Goal: Information Seeking & Learning: Learn about a topic

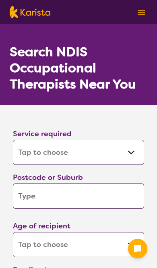
select select "[MEDICAL_DATA]"
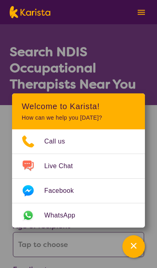
click at [34, 198] on input "search" at bounding box center [79, 195] width 132 height 25
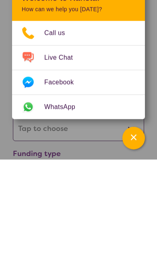
type input "4"
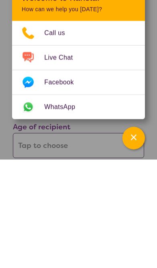
type input "41"
type input "411"
type input "4114"
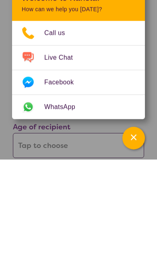
type input "4114"
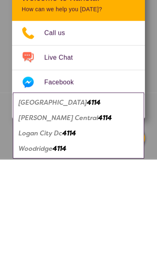
type input "4114"
click at [30, 222] on em "[PERSON_NAME] Central" at bounding box center [59, 226] width 80 height 8
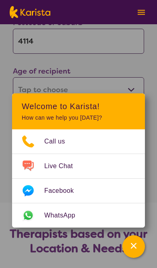
scroll to position [154, 0]
click at [29, 90] on select "Early Childhood - 0 to 9 Child - 10 to 11 Adolescent - 12 to 17 Adult - 18 to 6…" at bounding box center [79, 90] width 132 height 25
select select "EC"
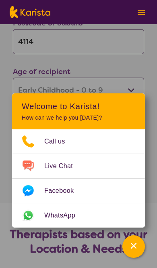
select select "EC"
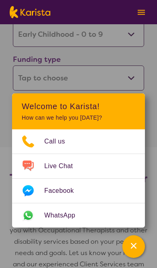
scroll to position [210, 0]
click at [20, 77] on select "Home Care Package (HCP) National Disability Insurance Scheme (NDIS) I don't know" at bounding box center [79, 77] width 132 height 25
select select "i-don-t-know"
click at [19, 107] on button "Search" at bounding box center [79, 108] width 132 height 24
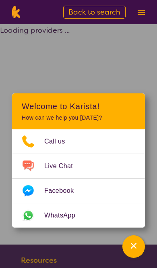
select select "[MEDICAL_DATA]"
select select "EC"
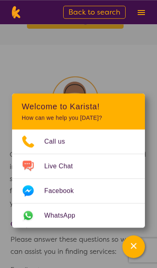
scroll to position [683, 0]
click at [18, 97] on div at bounding box center [76, 99] width 132 height 47
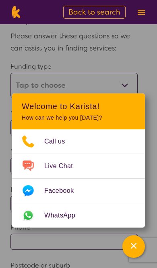
scroll to position [885, 0]
click at [24, 74] on select "Home Care Package (HCP) Home Care Package - Level 1 Home Care Package - Level 2…" at bounding box center [74, 85] width 128 height 25
select select "medicare"
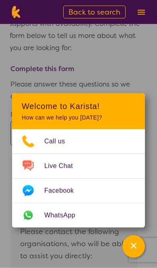
scroll to position [839, 0]
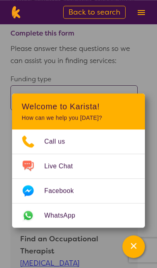
click at [25, 88] on select "Home Care Package (HCP) Home Care Package - Level 1 Home Care Package - Level 2…" at bounding box center [74, 97] width 128 height 25
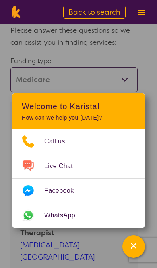
scroll to position [890, 0]
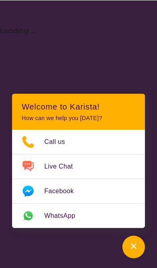
select select "[MEDICAL_DATA]"
select select "EC"
select select "i-don-t-know"
select select "[MEDICAL_DATA]"
select select "EC"
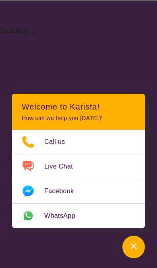
select select "i-don-t-know"
